Goal: Transaction & Acquisition: Purchase product/service

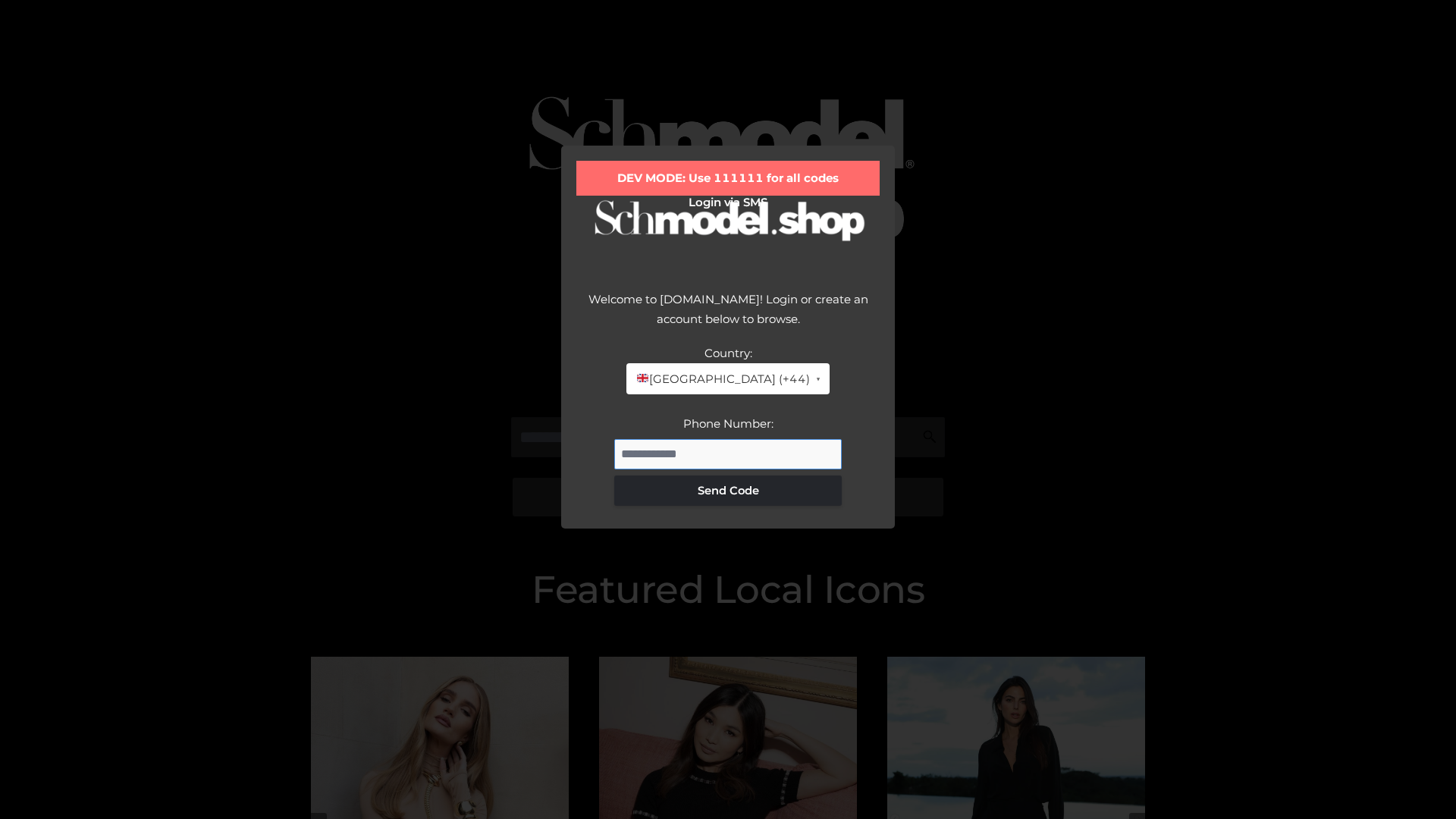
click at [728, 454] on input "Phone Number:" at bounding box center [728, 454] width 227 height 30
type input "**********"
click at [728, 490] on button "Send Code" at bounding box center [728, 490] width 227 height 30
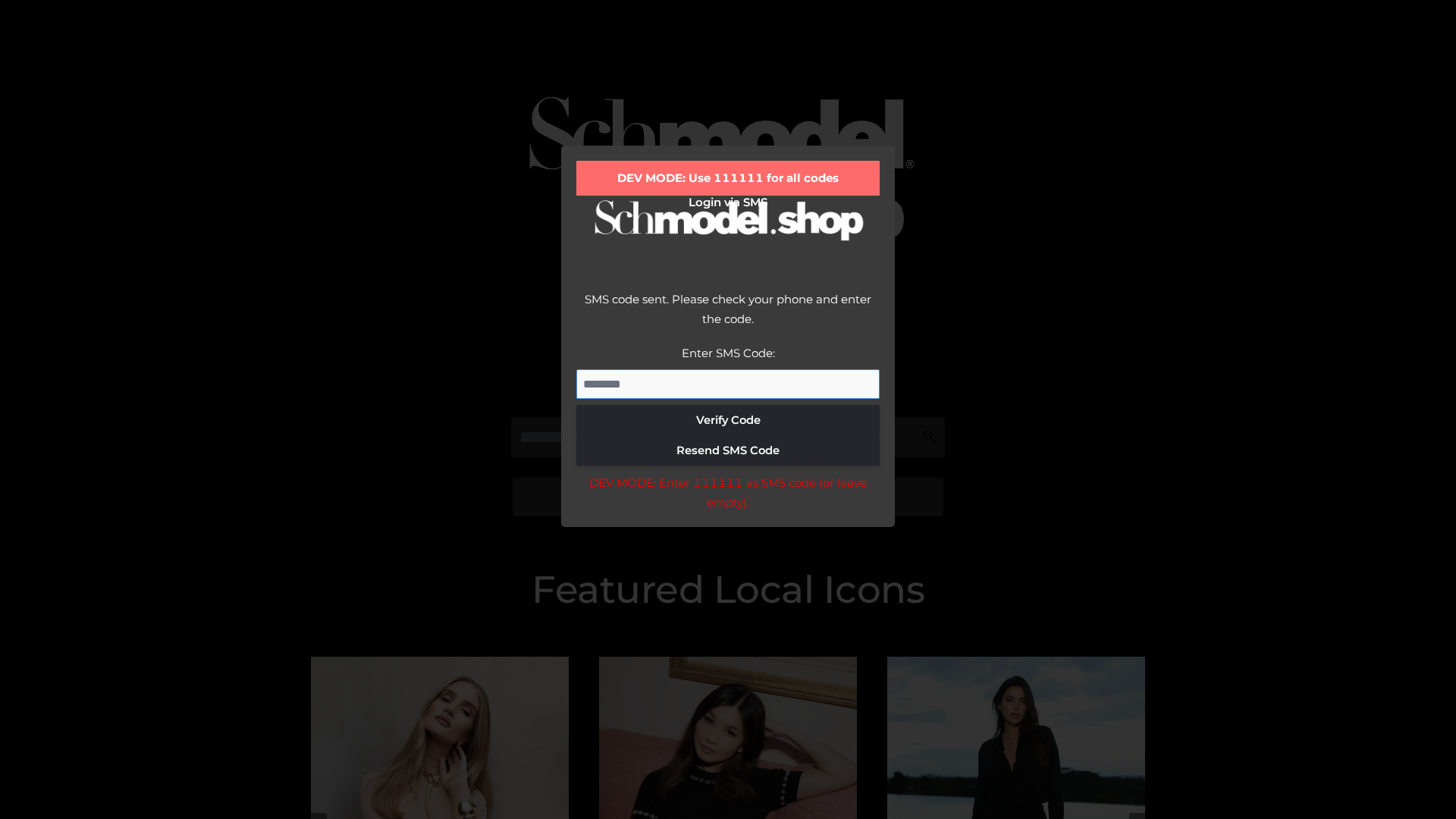
click at [728, 384] on input "Enter SMS Code:" at bounding box center [728, 384] width 304 height 30
type input "******"
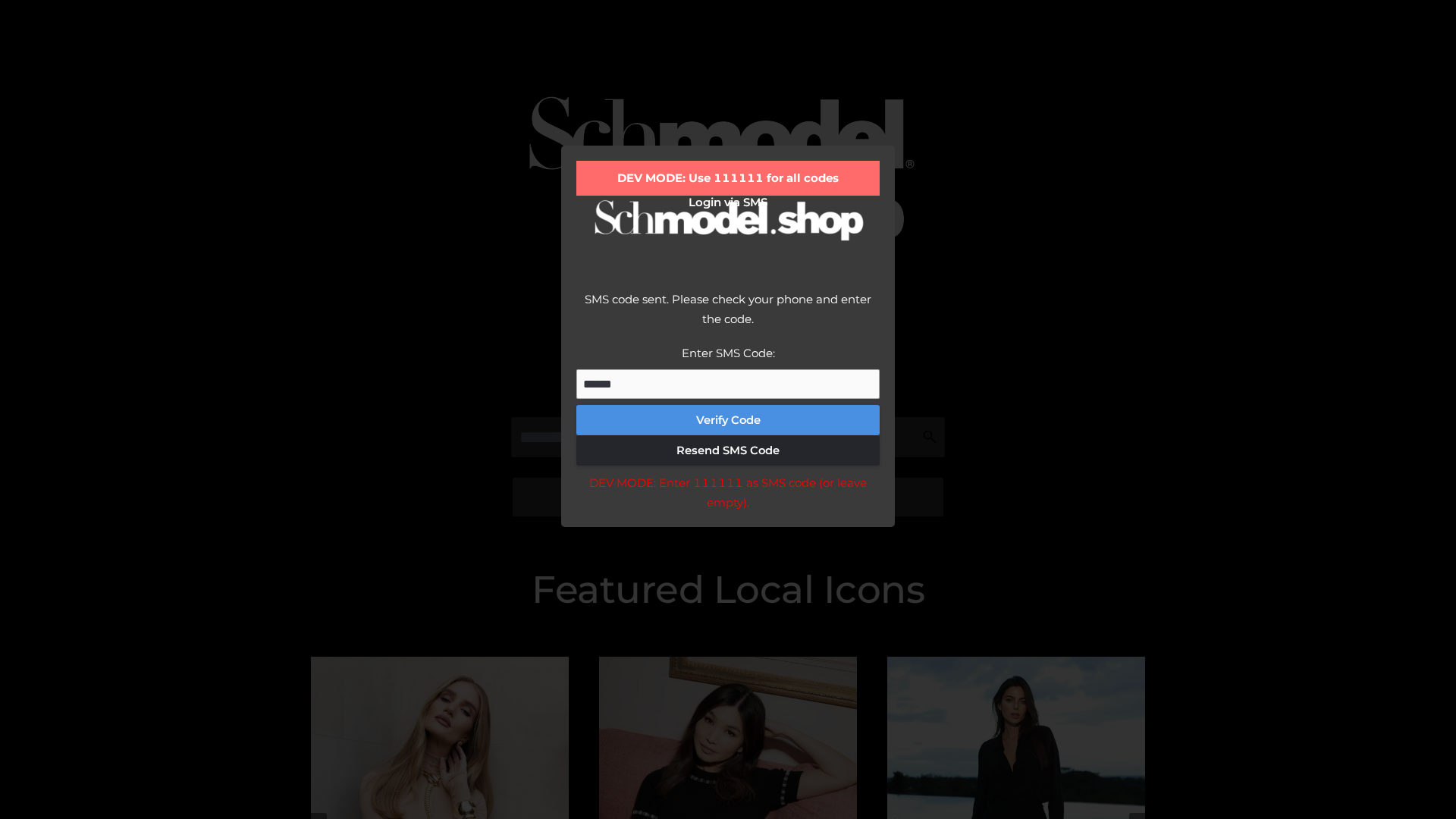
click at [728, 420] on button "Verify Code" at bounding box center [728, 420] width 304 height 30
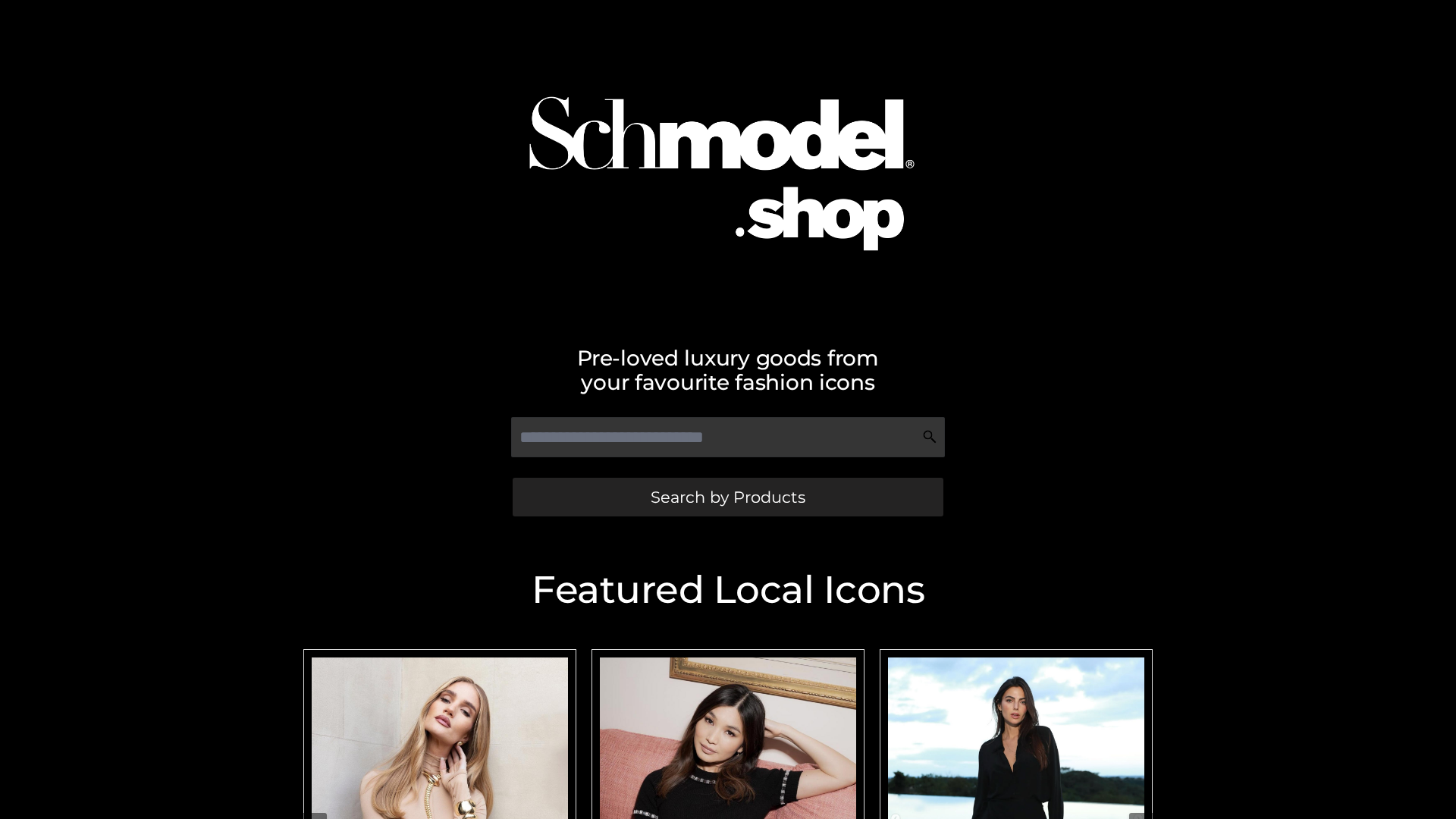
click at [727, 497] on span "Search by Products" at bounding box center [728, 497] width 155 height 16
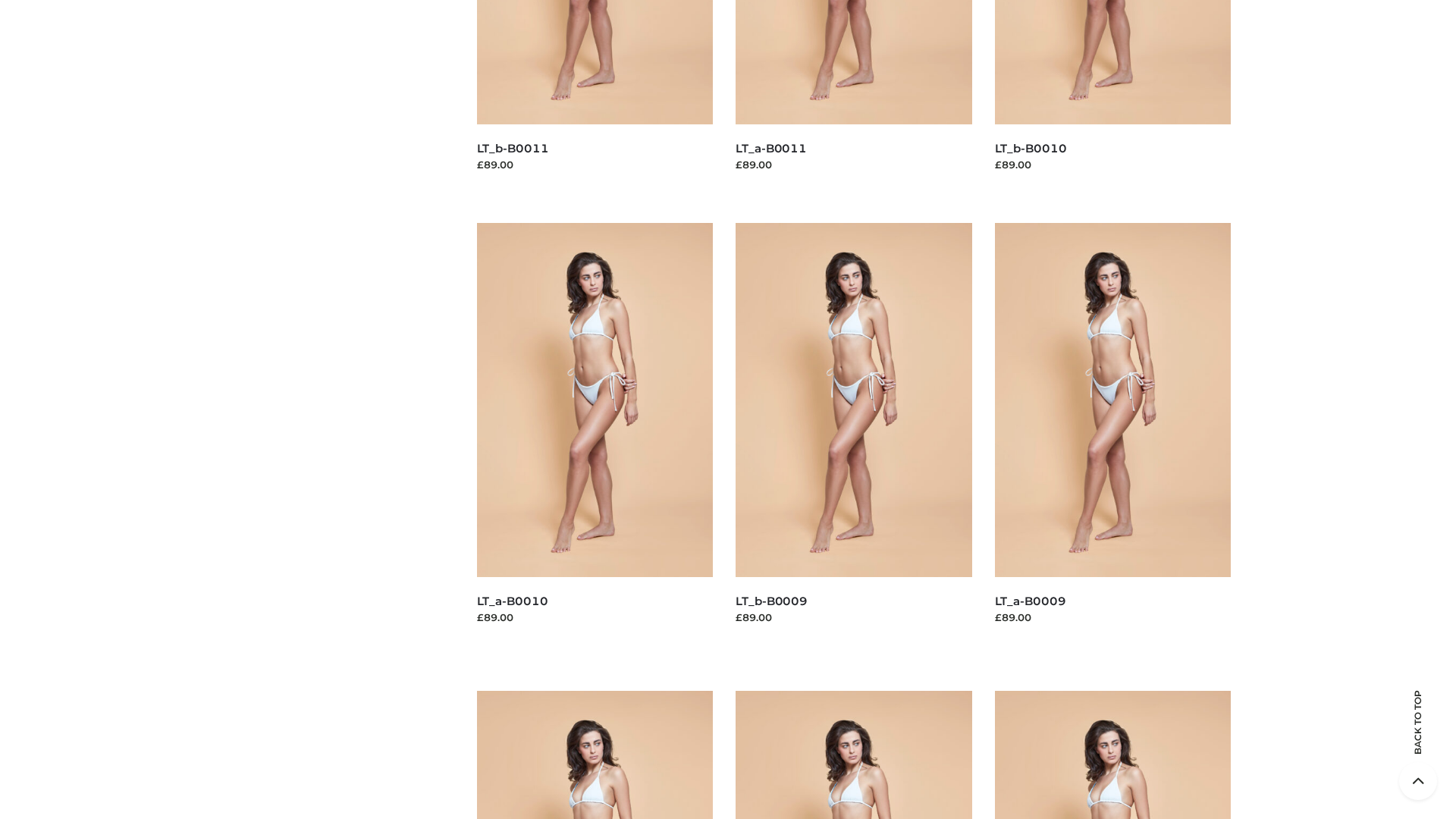
scroll to position [3998, 0]
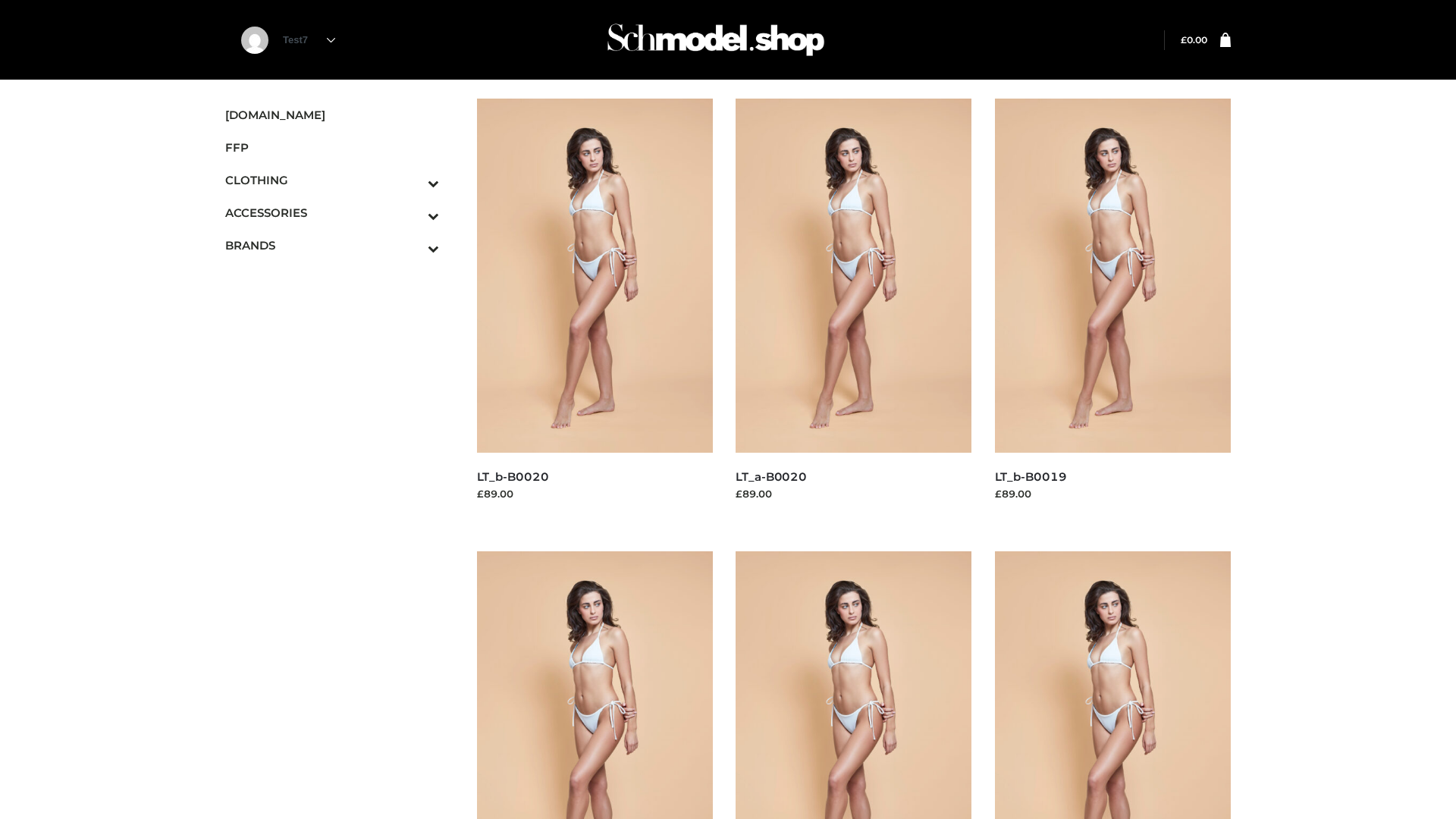
scroll to position [1235, 0]
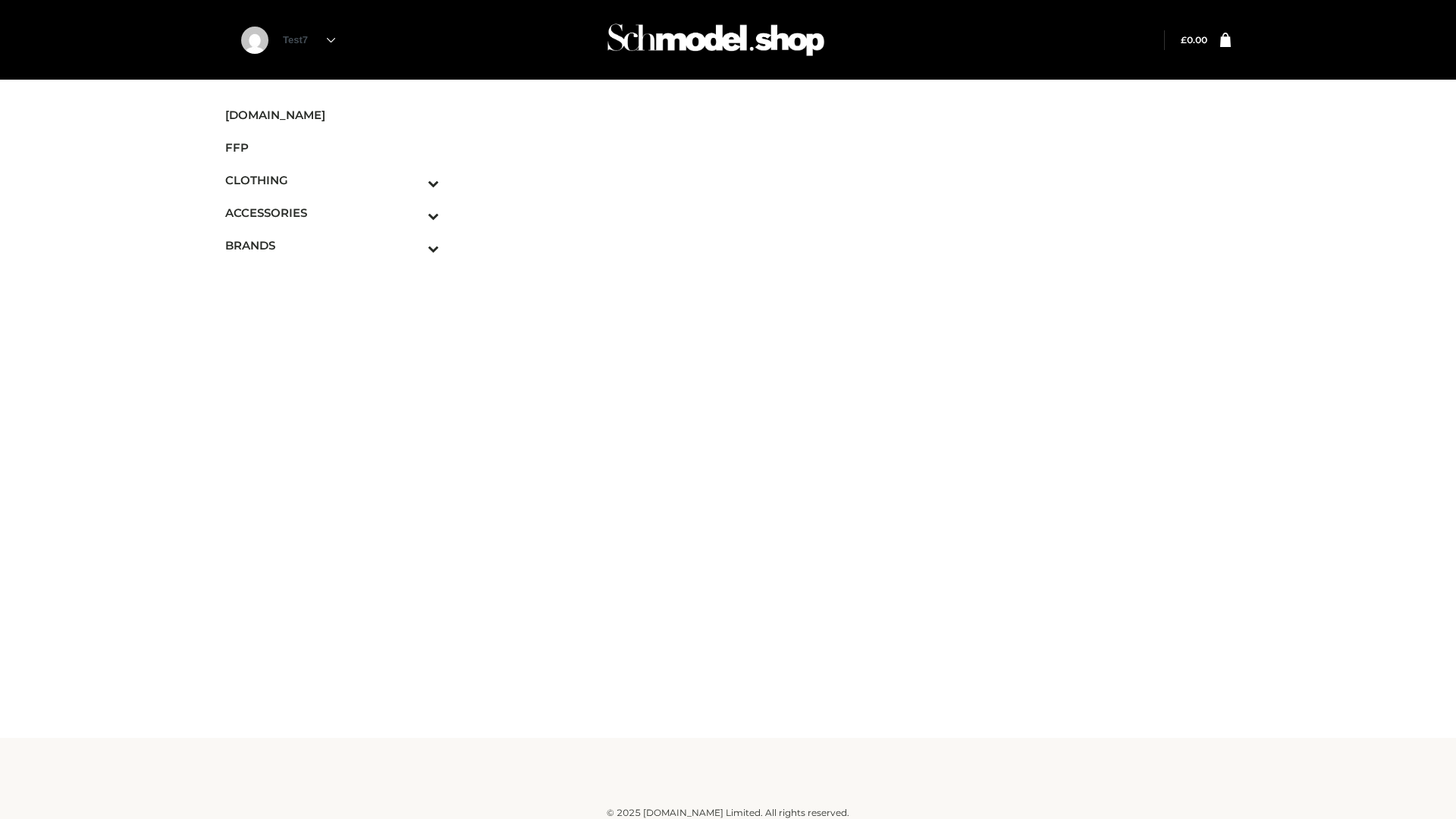
scroll to position [9, 0]
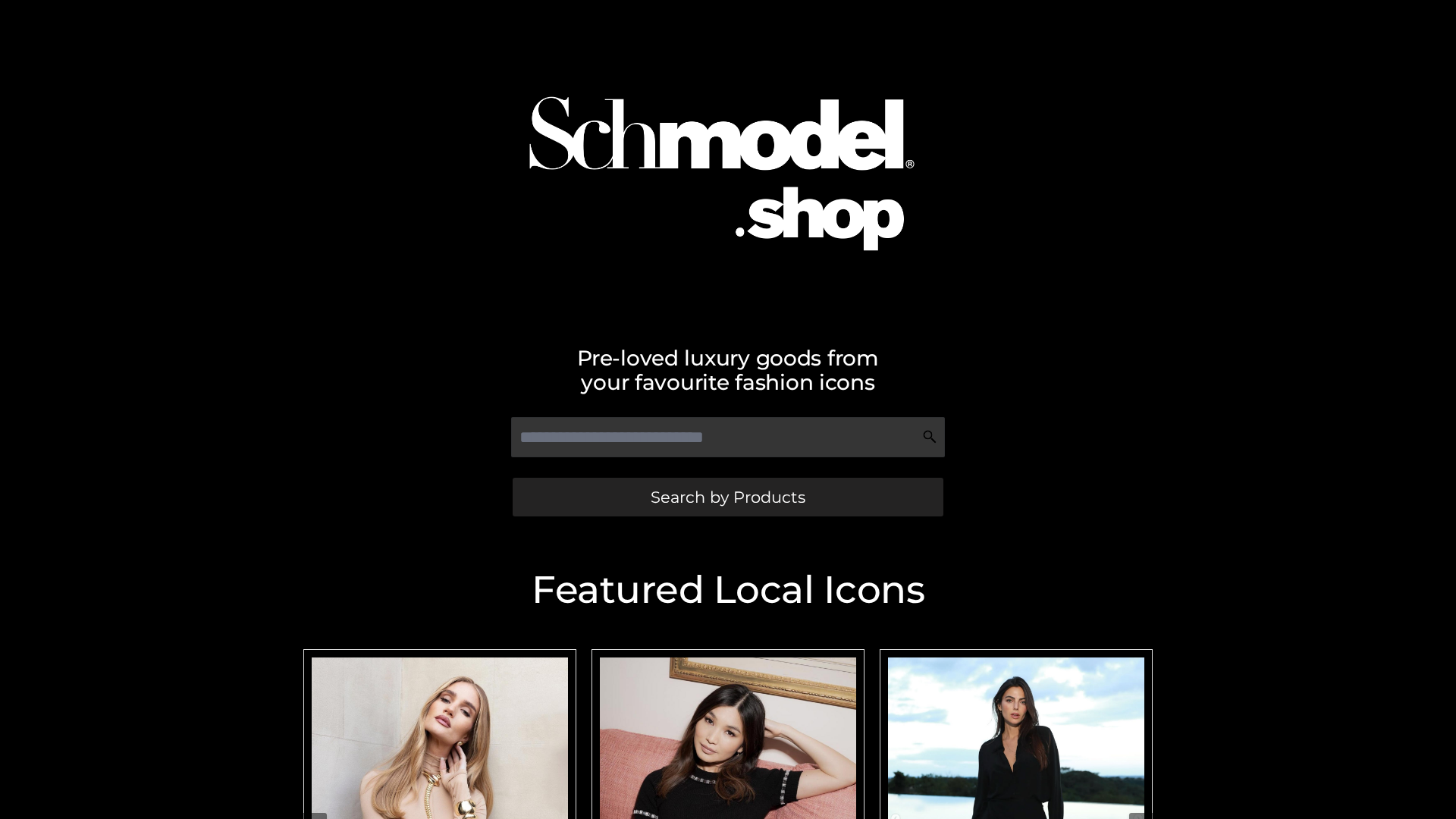
click at [727, 497] on span "Search by Products" at bounding box center [728, 497] width 155 height 16
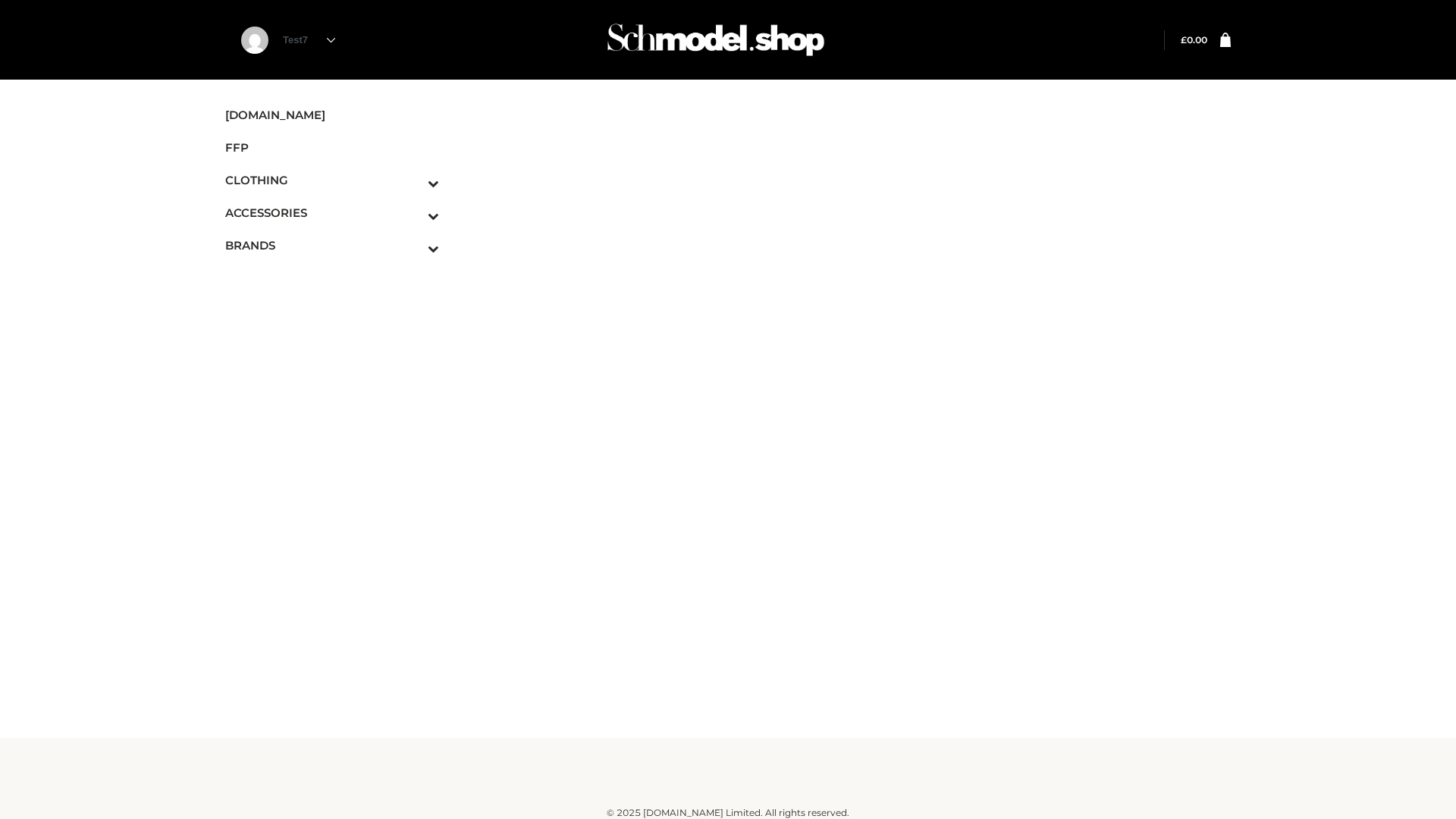
scroll to position [9, 0]
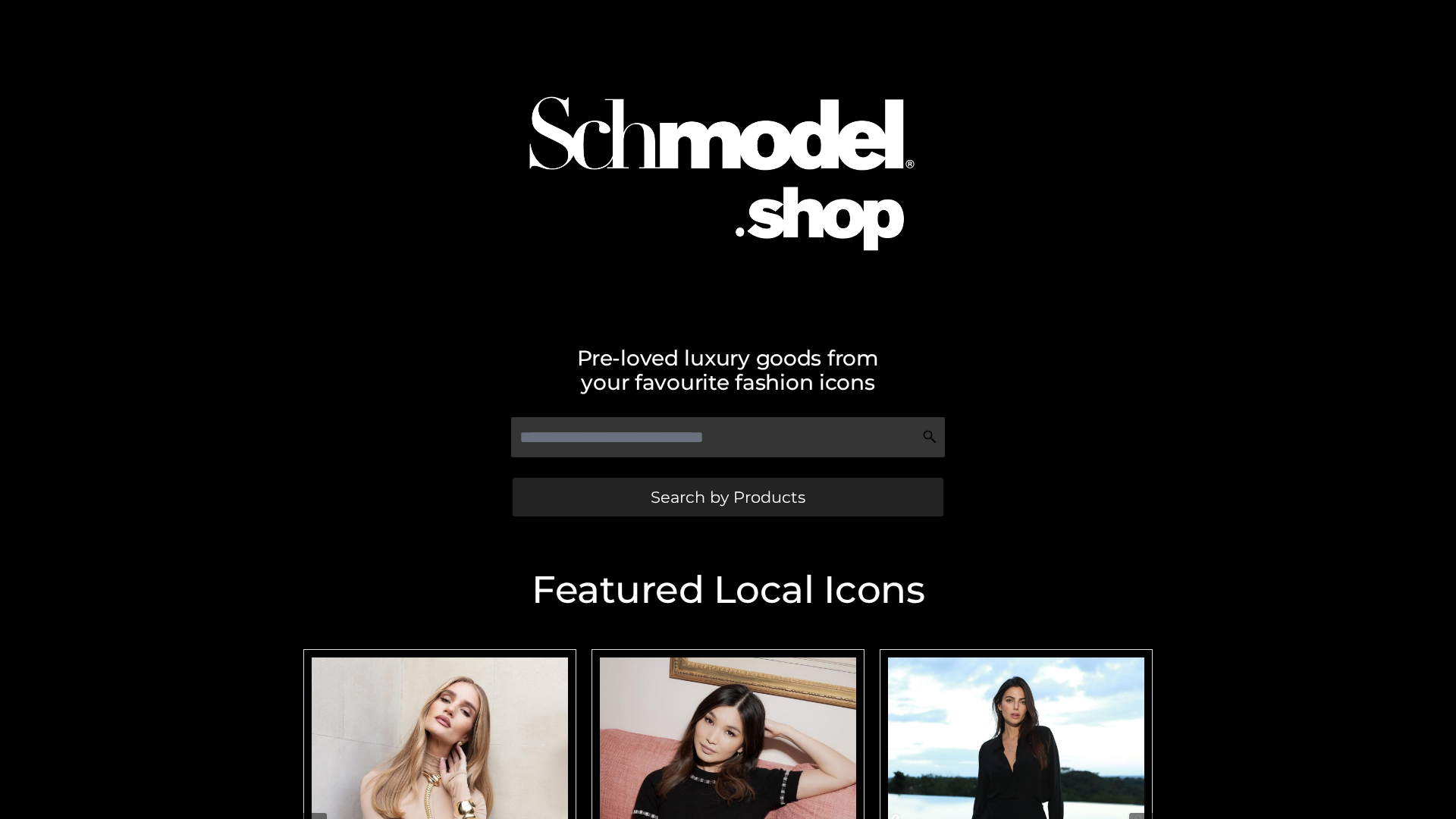
click at [727, 497] on span "Search by Products" at bounding box center [728, 497] width 155 height 16
